Goal: Task Accomplishment & Management: Complete application form

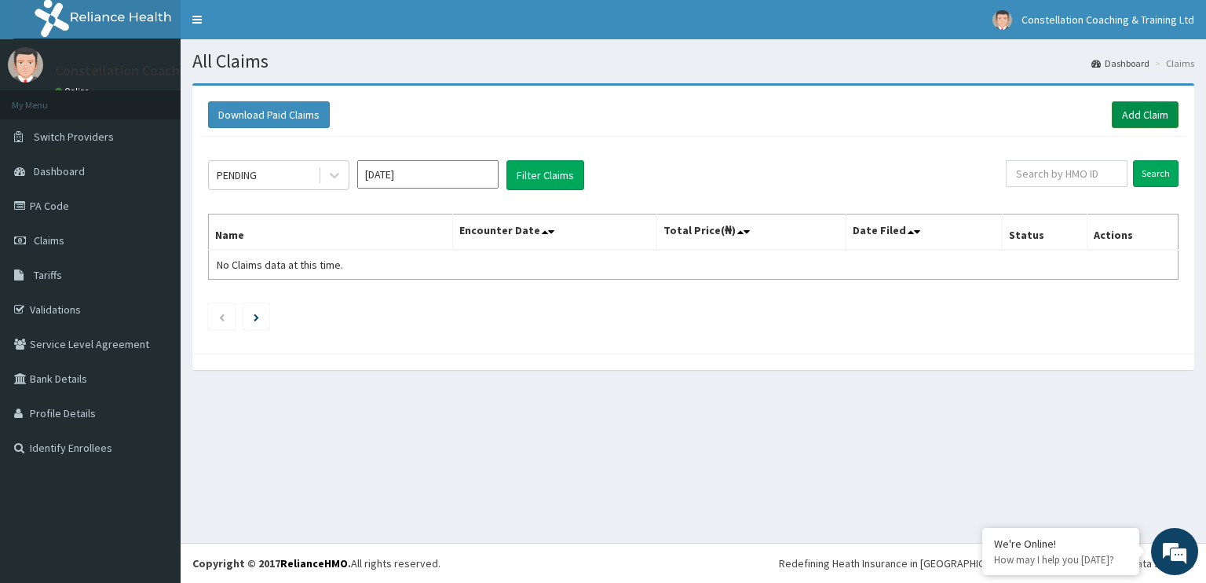
click at [1159, 105] on link "Add Claim" at bounding box center [1145, 114] width 67 height 27
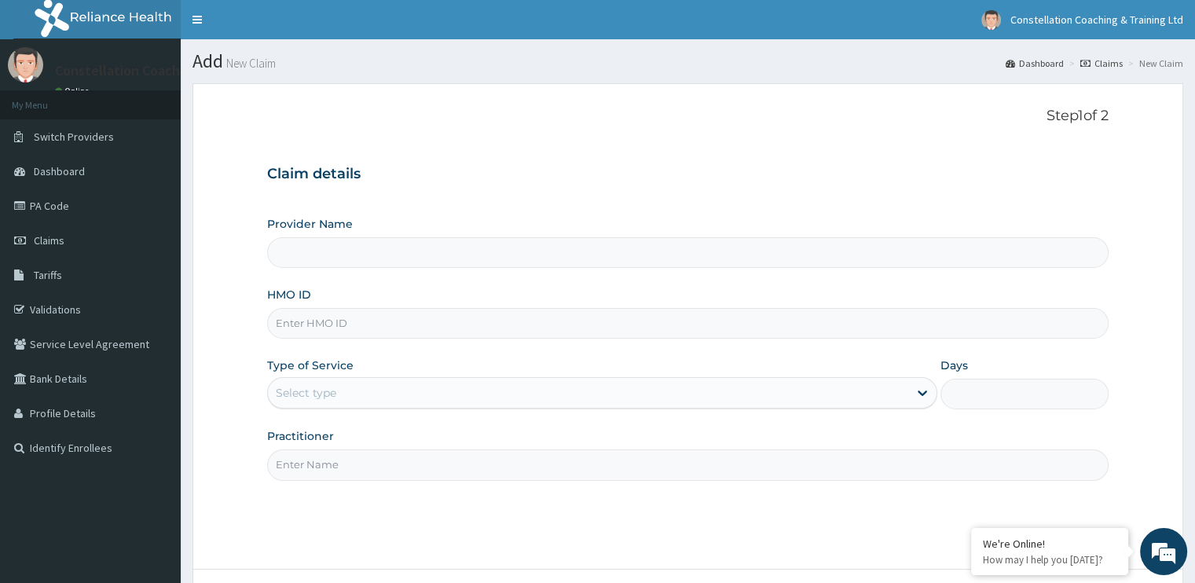
click at [434, 331] on input "HMO ID" at bounding box center [687, 323] width 840 height 31
type input "Constellation Coaching & Training Ltd (Onsite & Virtual Sessions)"
type input "SSN/10403/A"
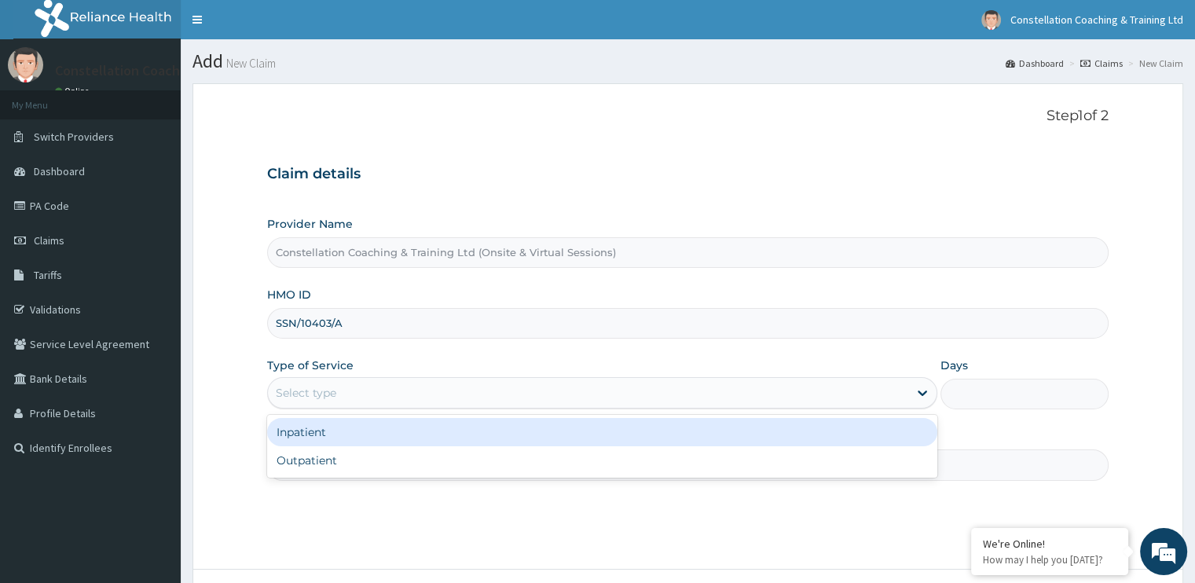
click at [511, 393] on div "Select type" at bounding box center [588, 392] width 640 height 25
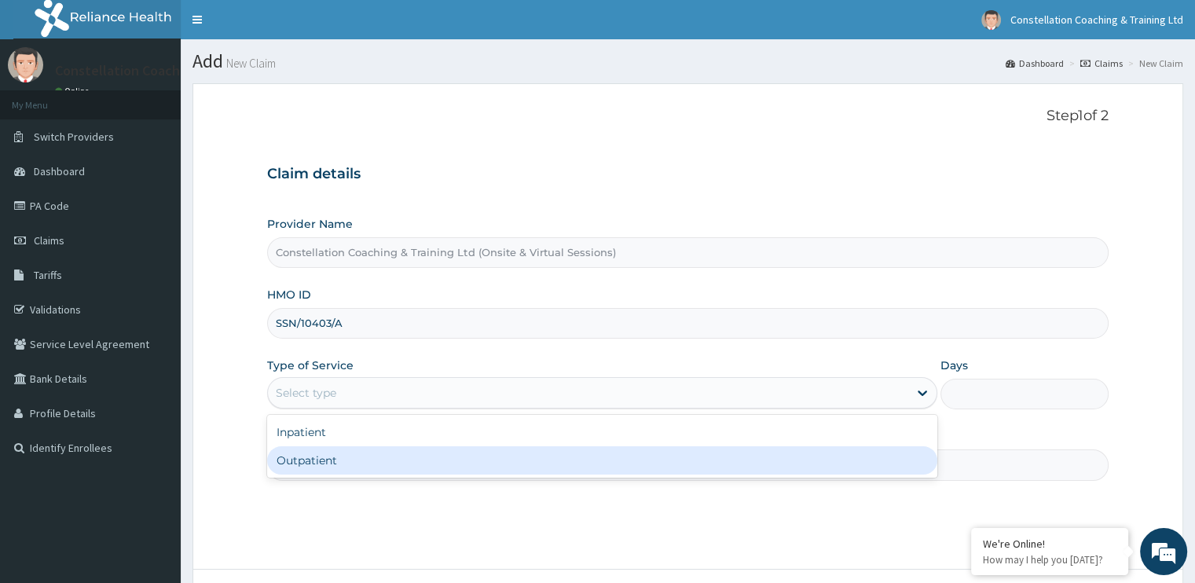
click at [500, 452] on div "Outpatient" at bounding box center [602, 460] width 670 height 28
type input "1"
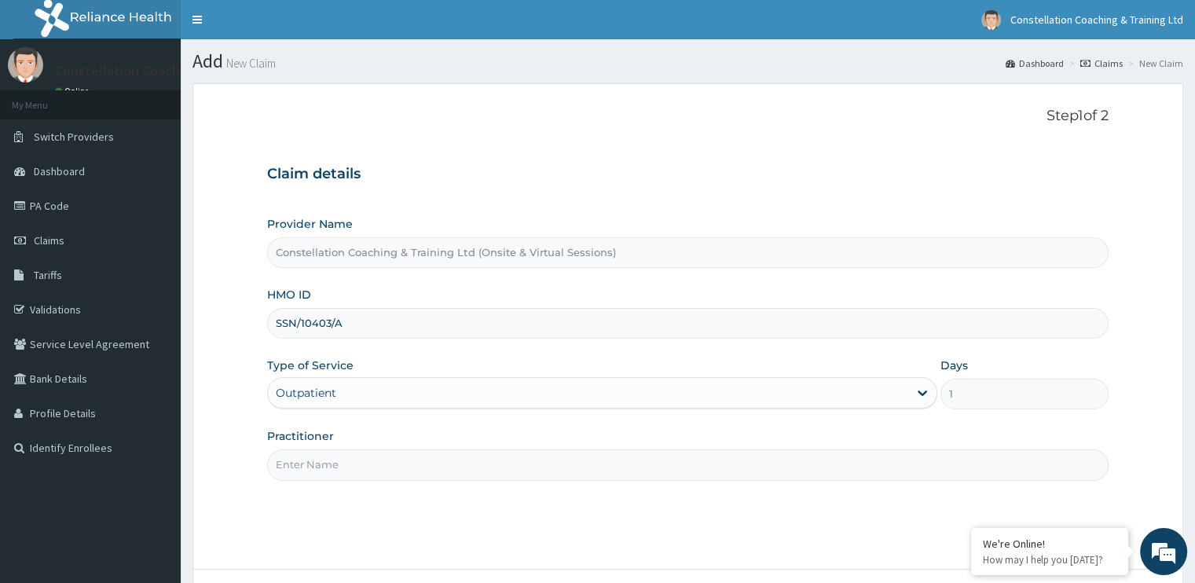
click at [536, 463] on input "Practitioner" at bounding box center [687, 464] width 840 height 31
type input "m"
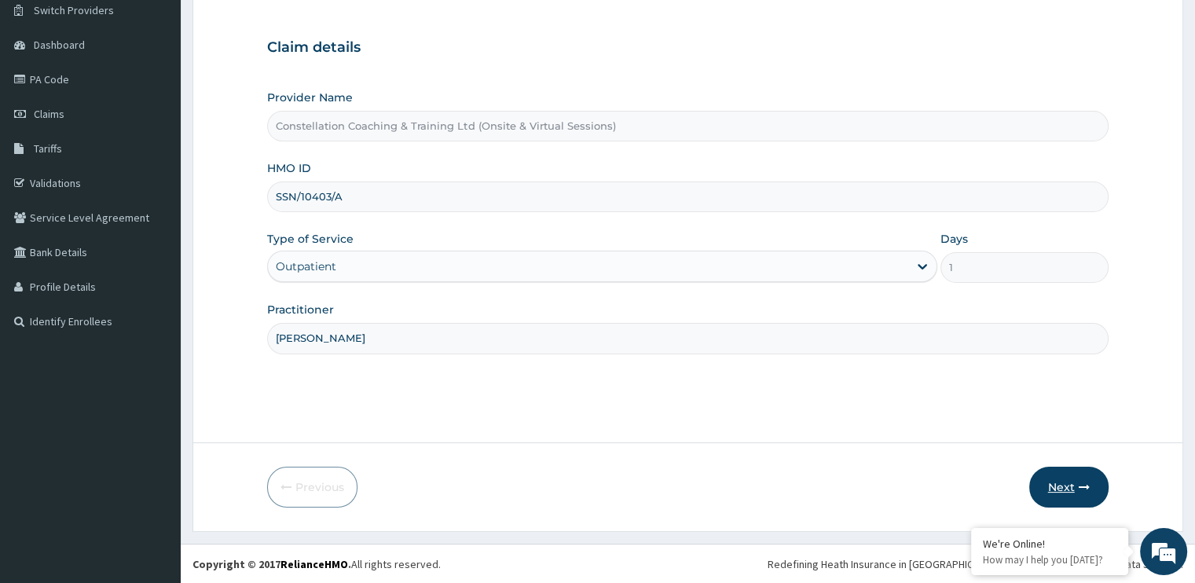
type input "Mrs Kolawole"
click at [1076, 475] on button "Next" at bounding box center [1068, 487] width 79 height 41
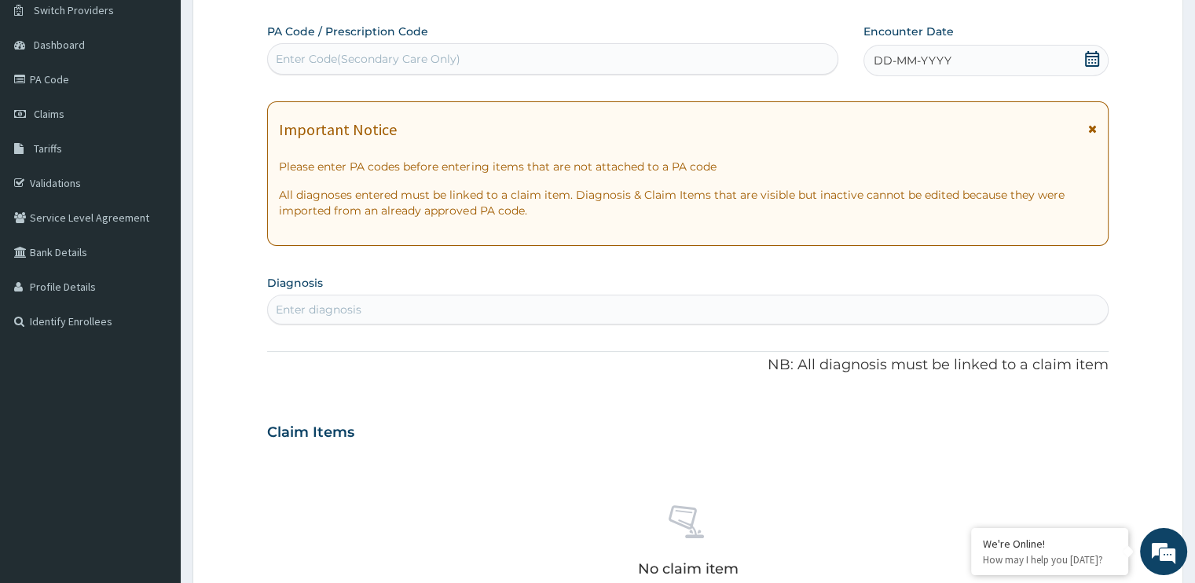
click at [582, 55] on div "Enter Code(Secondary Care Only)" at bounding box center [552, 58] width 569 height 25
paste input "PA/6555FC"
type input "PA/6555FC"
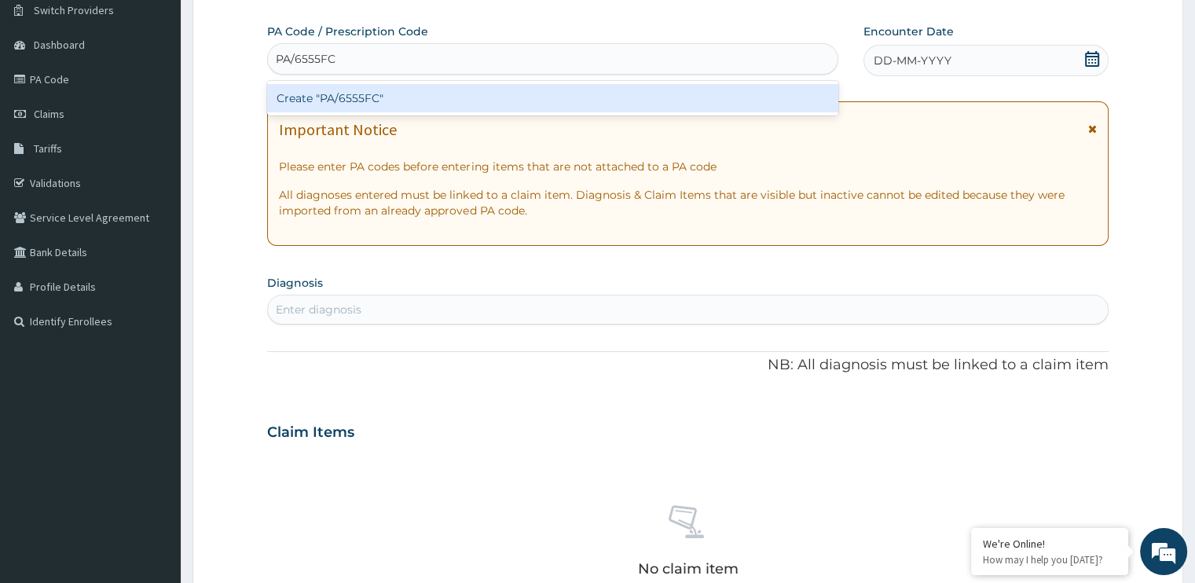
click at [588, 89] on div "Create "PA/6555FC"" at bounding box center [552, 98] width 571 height 28
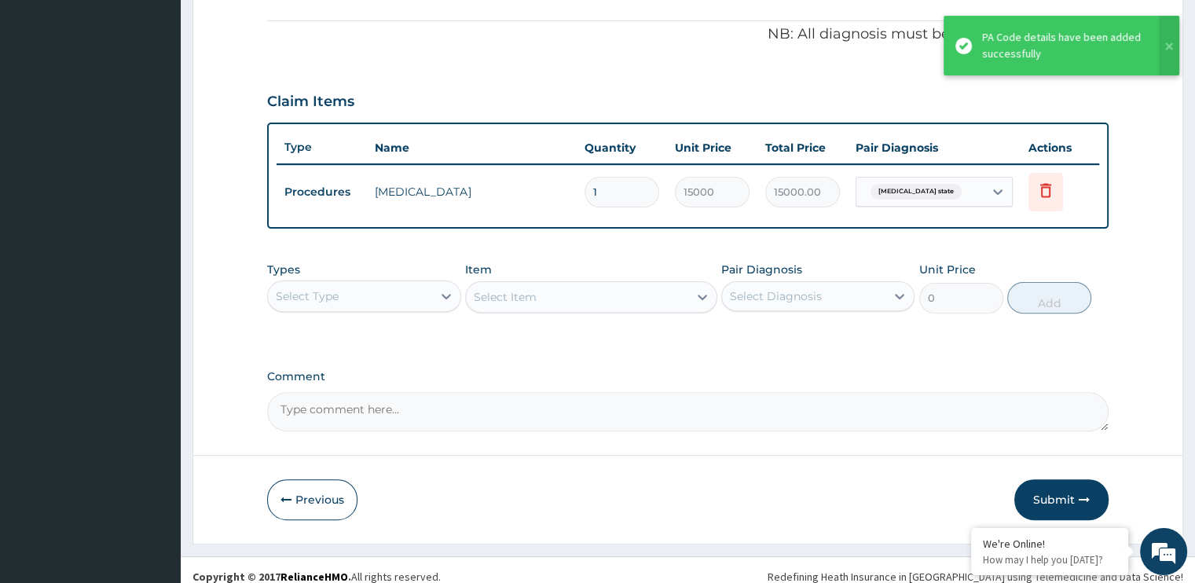
scroll to position [473, 0]
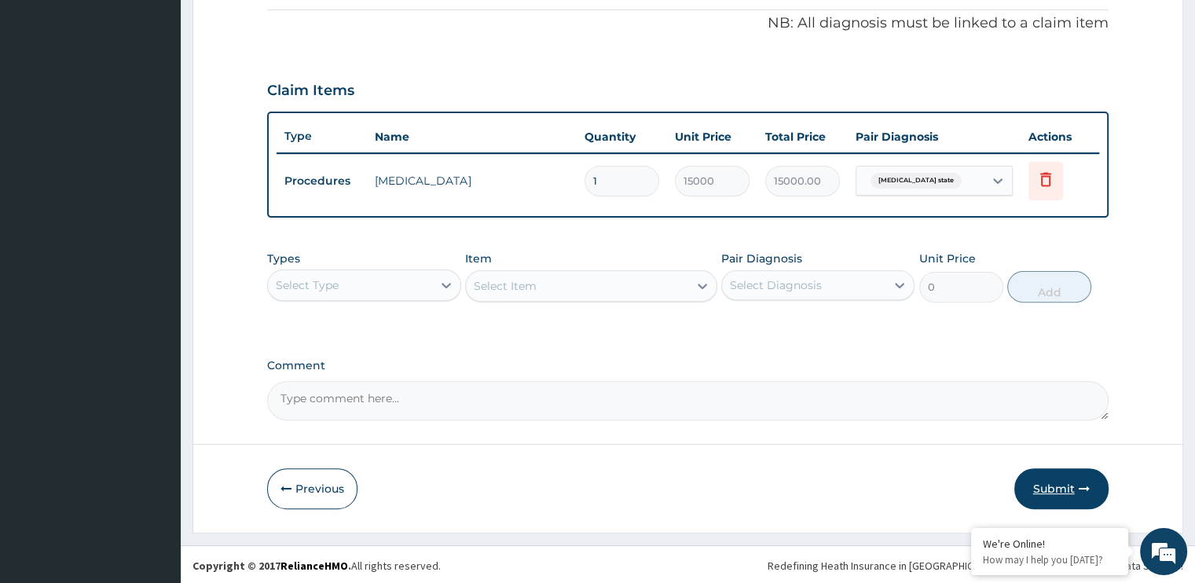
click at [1046, 476] on button "Submit" at bounding box center [1061, 488] width 94 height 41
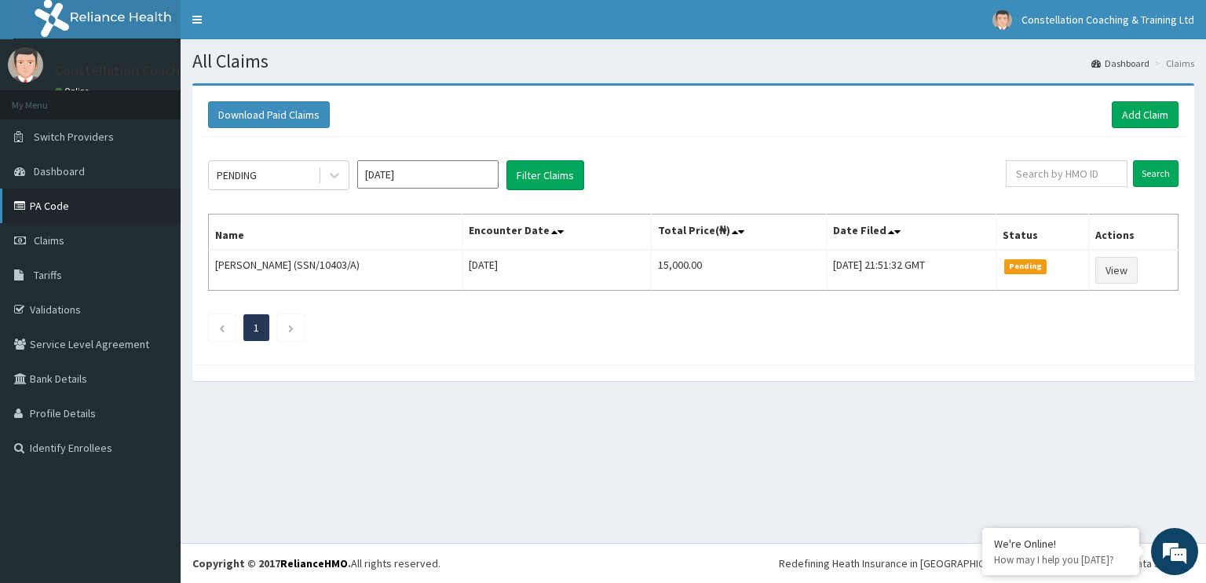
click at [94, 203] on link "PA Code" at bounding box center [90, 206] width 181 height 35
click at [1149, 106] on link "Add Claim" at bounding box center [1145, 114] width 67 height 27
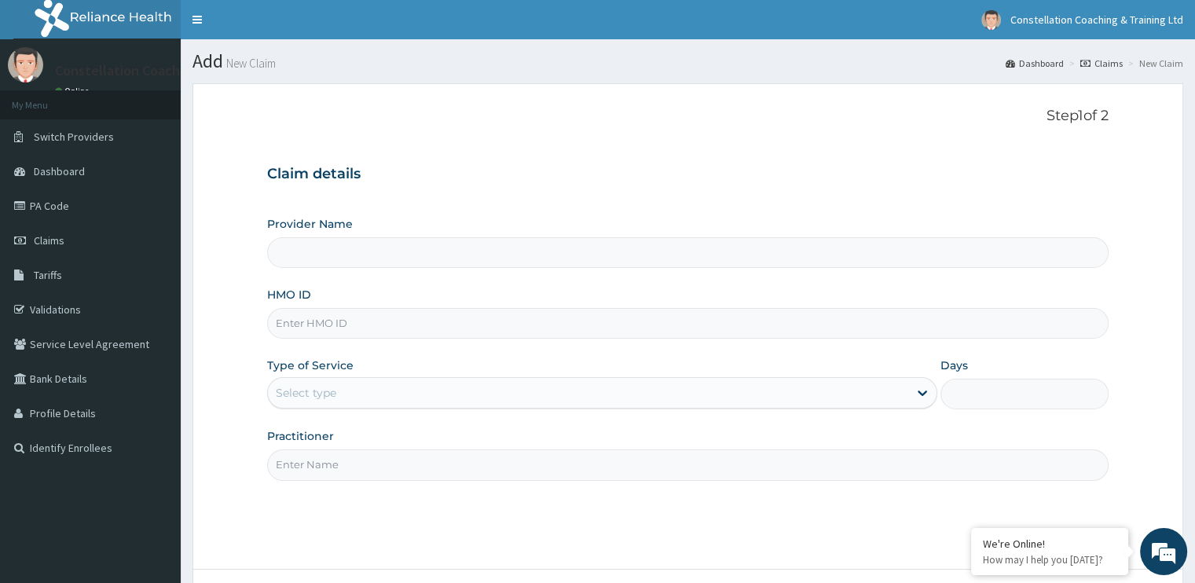
click at [358, 324] on input "HMO ID" at bounding box center [687, 323] width 840 height 31
type input "Constellation Coaching & Training Ltd (Onsite & Virtual Sessions)"
type input "LBP/10102/B"
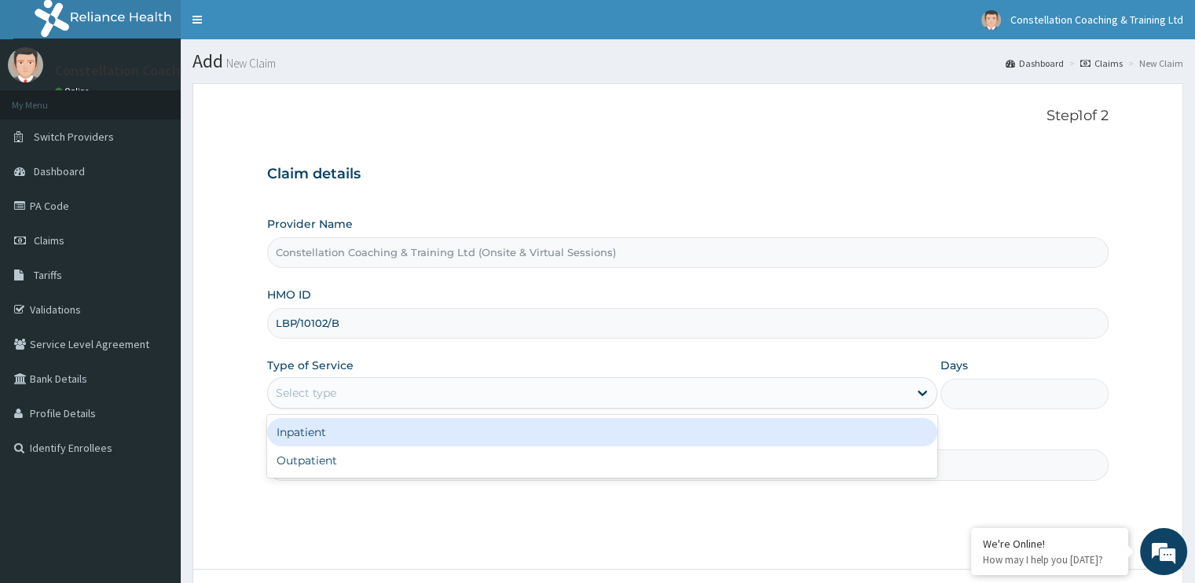
click at [405, 389] on div "Select type" at bounding box center [588, 392] width 640 height 25
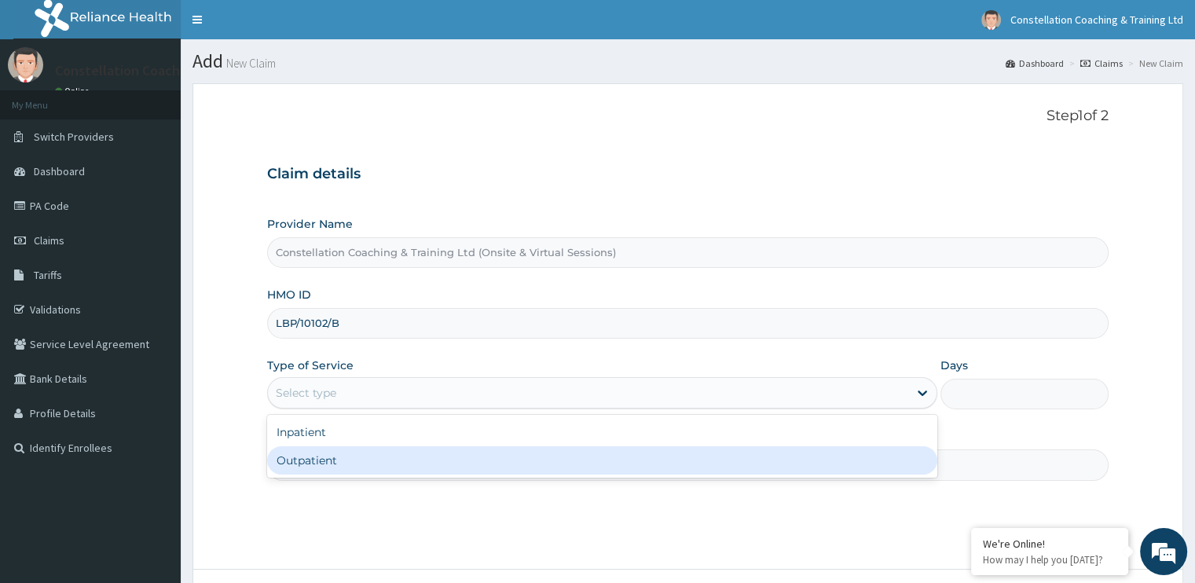
click at [398, 467] on div "Outpatient" at bounding box center [602, 460] width 670 height 28
type input "1"
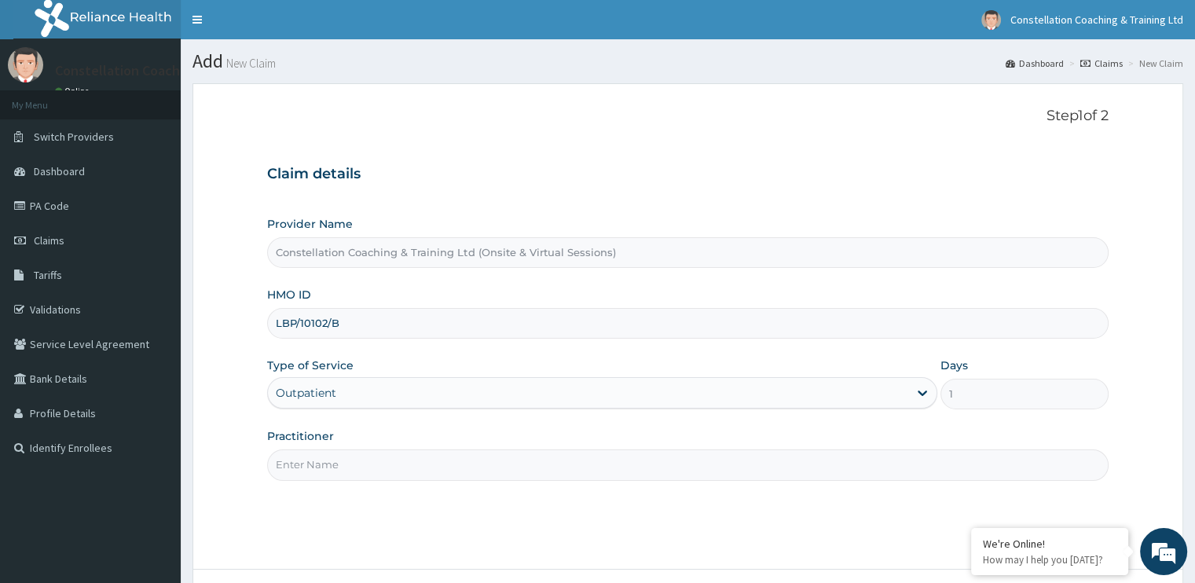
click at [403, 462] on input "Practitioner" at bounding box center [687, 464] width 840 height 31
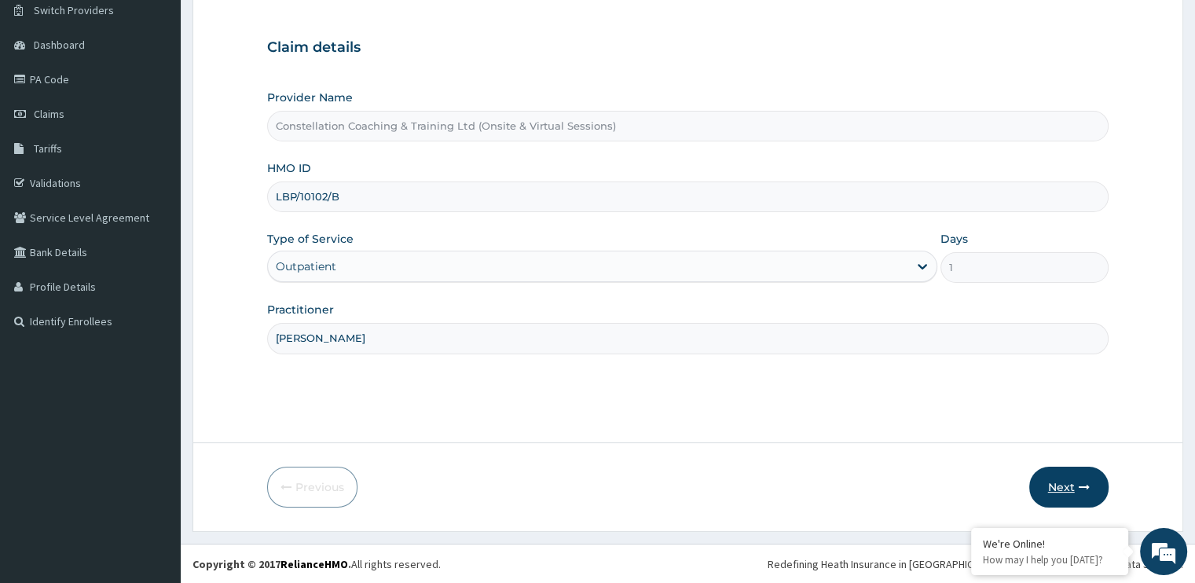
type input "Mrs Kolawole"
click at [1078, 481] on icon "button" at bounding box center [1083, 486] width 11 height 11
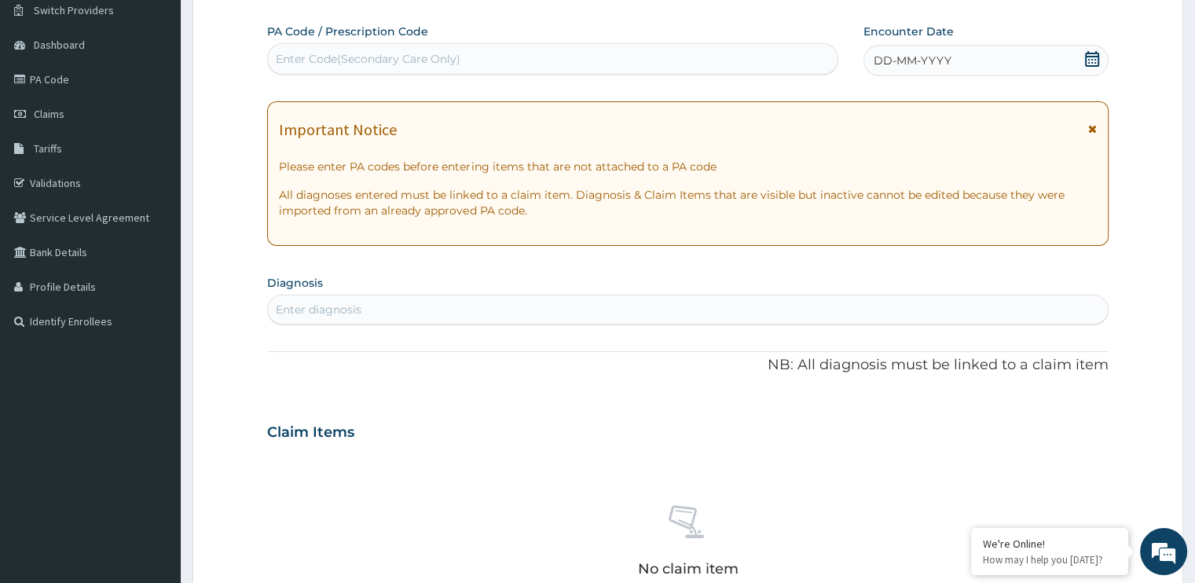
click at [525, 49] on div "Enter Code(Secondary Care Only)" at bounding box center [552, 58] width 569 height 25
paste input "PA/F6D34E"
type input "PA/F6D34E"
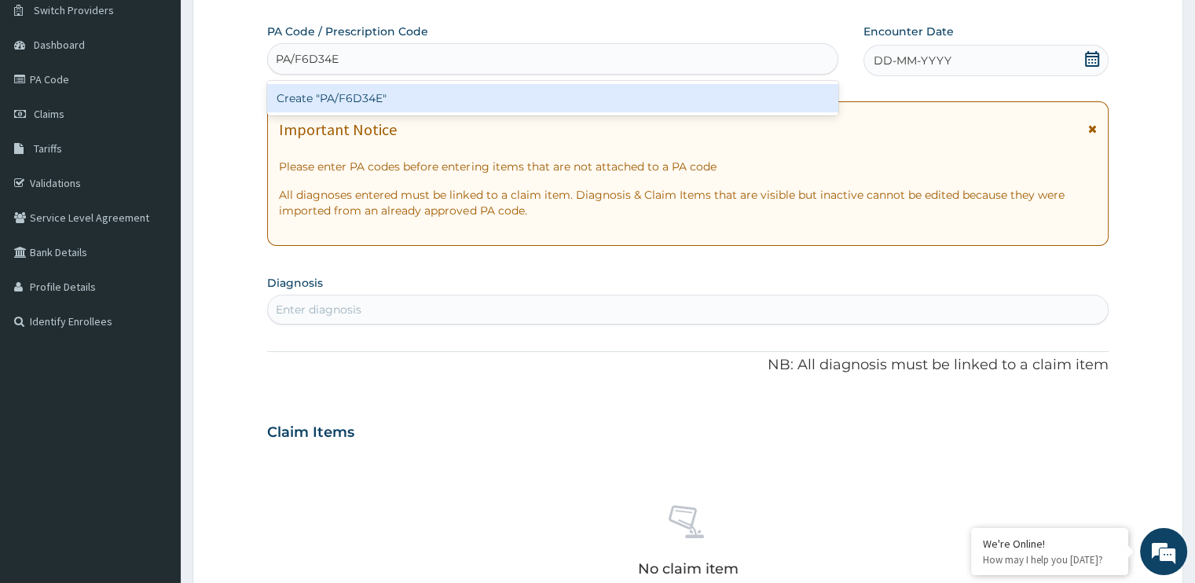
click at [531, 108] on div "Create "PA/F6D34E"" at bounding box center [552, 98] width 571 height 28
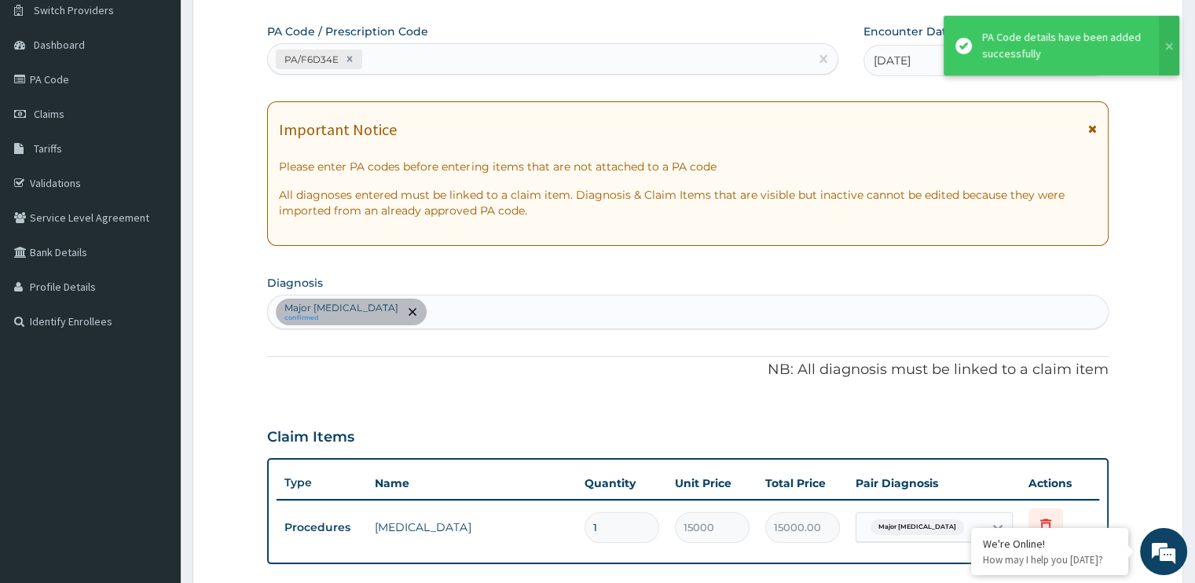
scroll to position [473, 0]
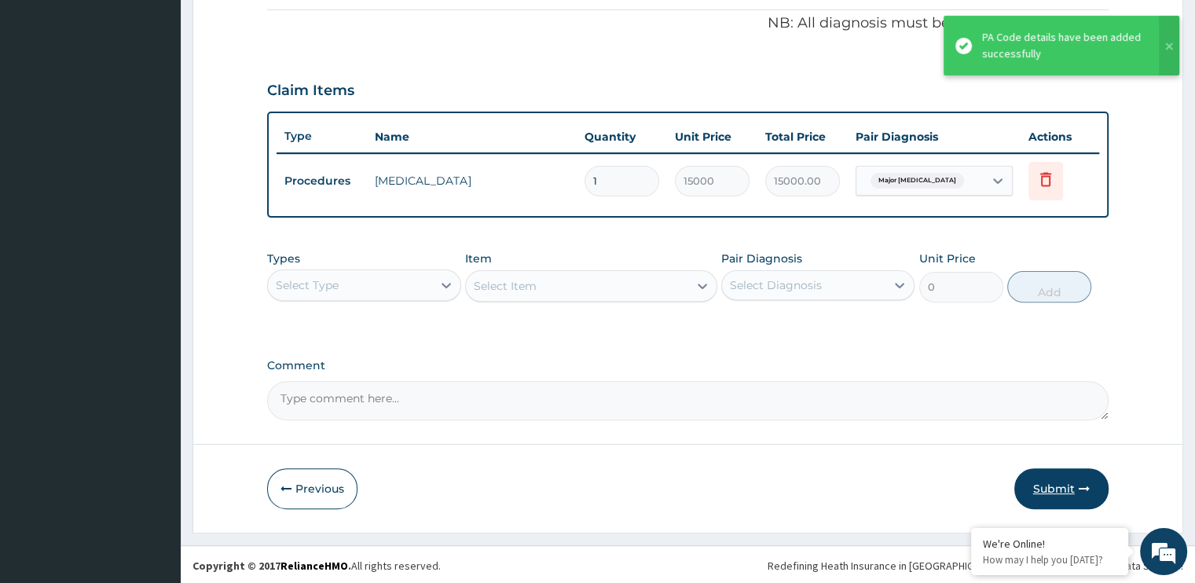
click at [1061, 492] on button "Submit" at bounding box center [1061, 488] width 94 height 41
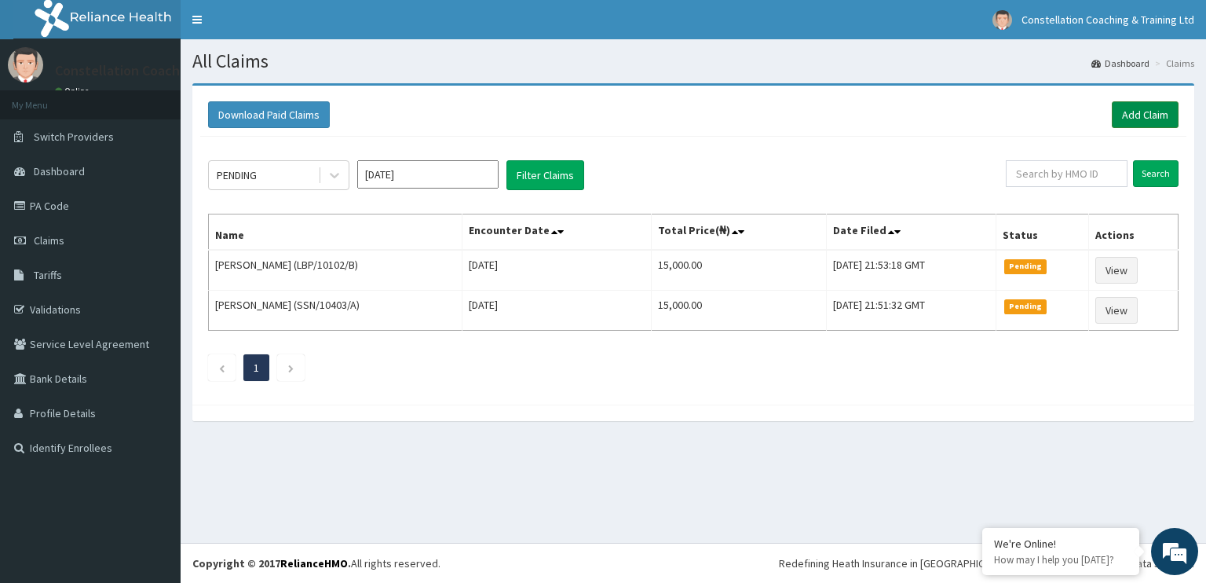
click at [1136, 118] on link "Add Claim" at bounding box center [1145, 114] width 67 height 27
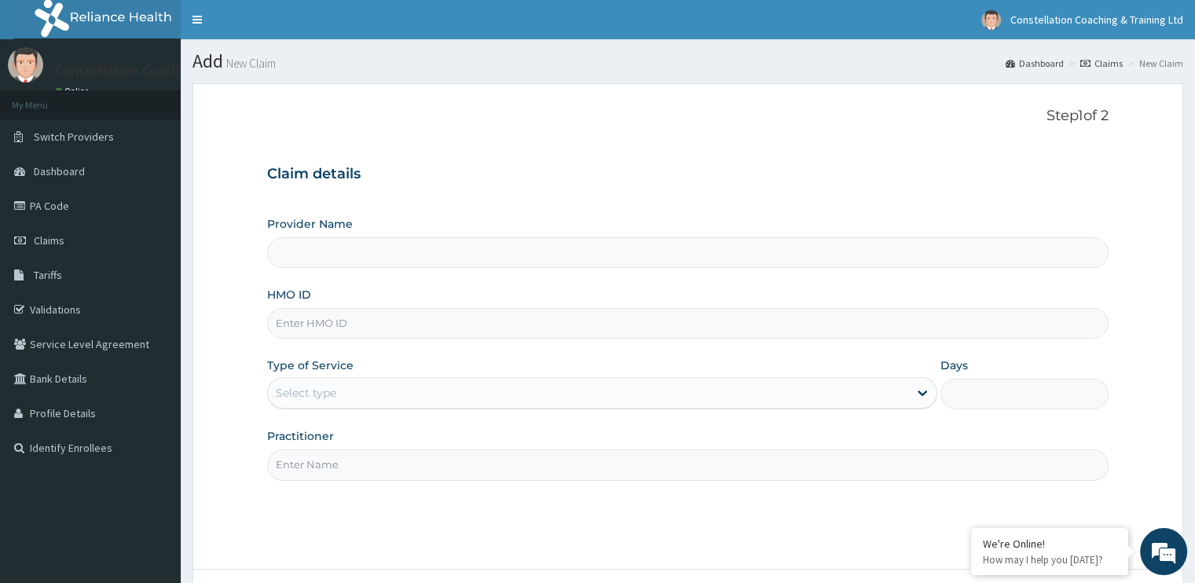
type input "Constellation Coaching & Training Ltd (Onsite & Virtual Sessions)"
